Goal: Task Accomplishment & Management: Use online tool/utility

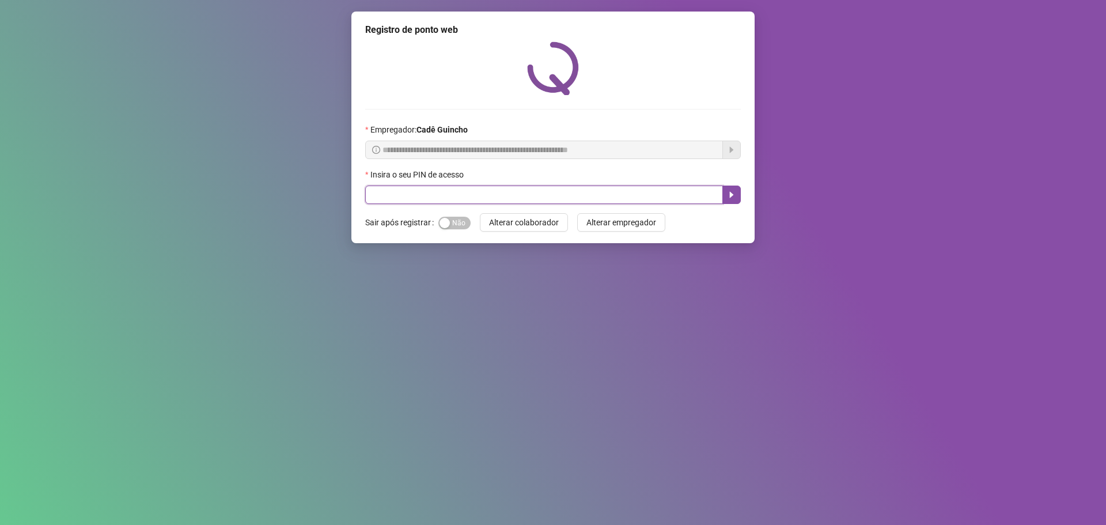
click at [479, 191] on input "text" at bounding box center [544, 194] width 358 height 18
type input "*****"
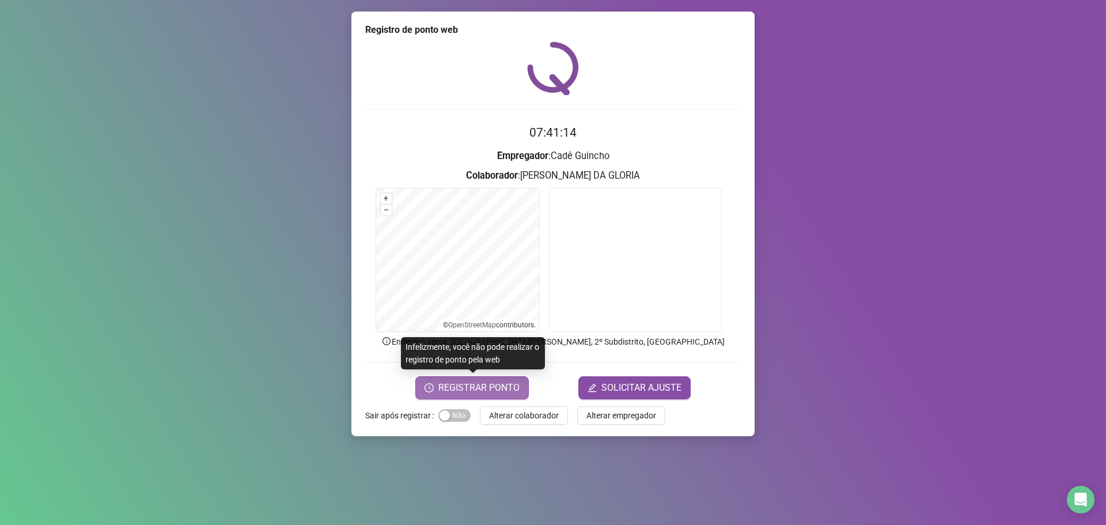
click at [474, 388] on span "REGISTRAR PONTO" at bounding box center [478, 388] width 81 height 14
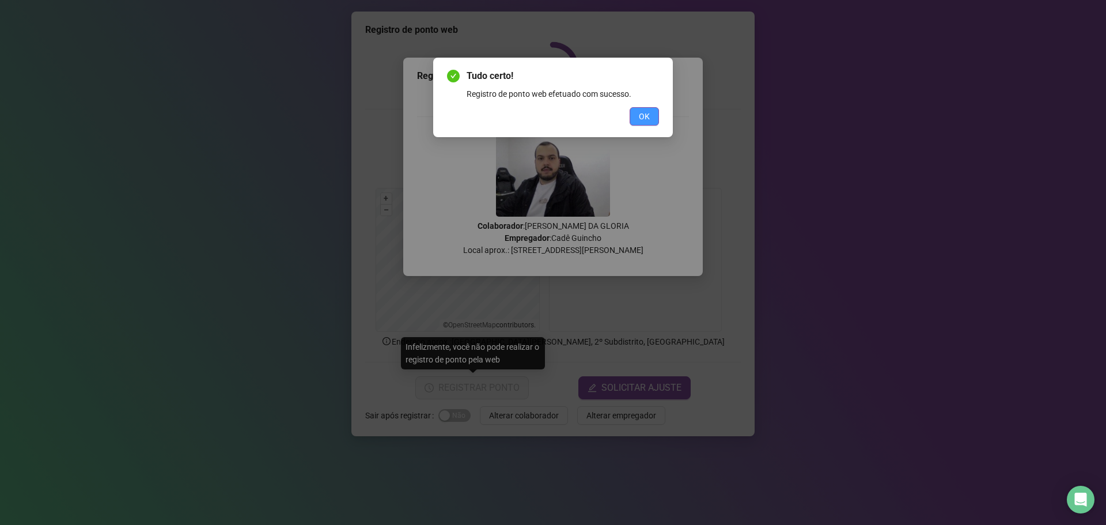
click at [647, 123] on button "OK" at bounding box center [643, 116] width 29 height 18
